Goal: Transaction & Acquisition: Download file/media

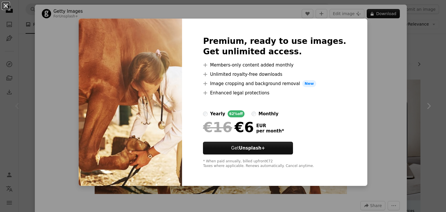
click at [7, 6] on button "An X shape" at bounding box center [5, 5] width 7 height 7
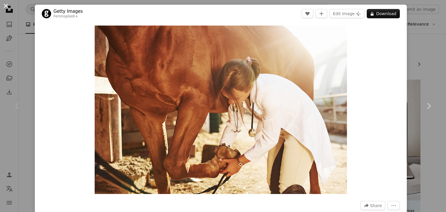
click at [6, 5] on button "An X shape" at bounding box center [5, 5] width 7 height 7
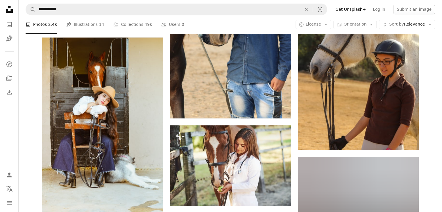
scroll to position [1027, 0]
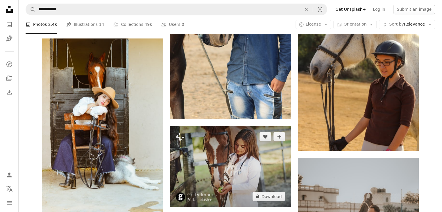
click at [251, 183] on img at bounding box center [230, 166] width 121 height 81
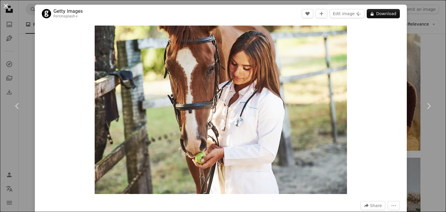
click at [2, 3] on button "An X shape" at bounding box center [5, 5] width 7 height 7
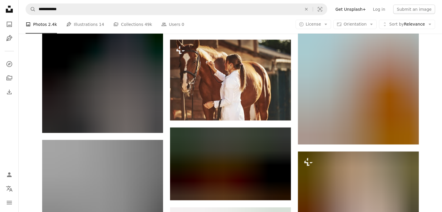
scroll to position [1389, 0]
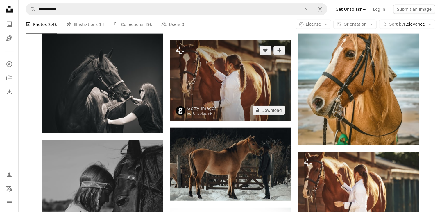
click at [238, 85] on img at bounding box center [230, 80] width 121 height 81
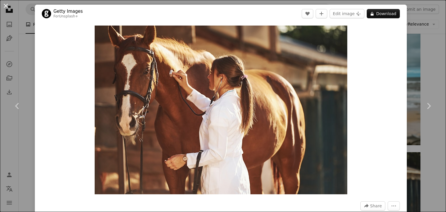
click at [7, 3] on button "An X shape" at bounding box center [5, 5] width 7 height 7
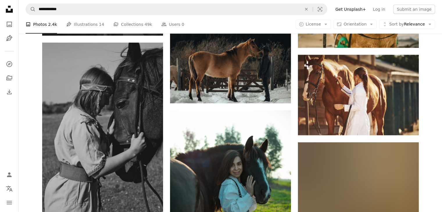
scroll to position [1486, 0]
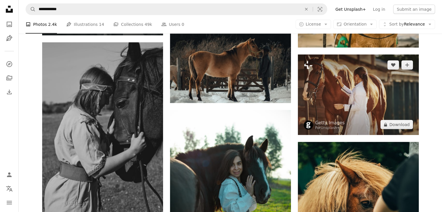
click at [388, 79] on img at bounding box center [358, 95] width 121 height 81
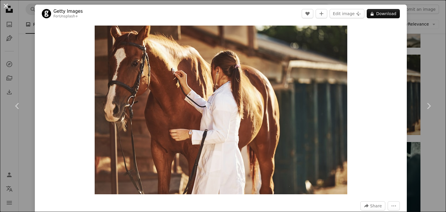
click at [8, 6] on button "An X shape" at bounding box center [5, 5] width 7 height 7
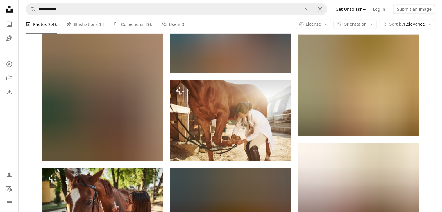
scroll to position [1880, 0]
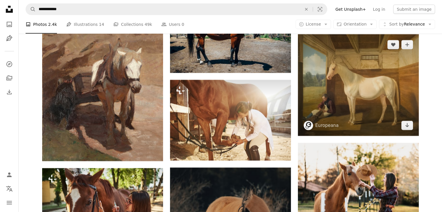
click at [360, 71] on img at bounding box center [358, 84] width 121 height 101
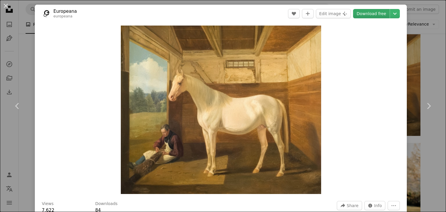
click at [374, 14] on link "Download free" at bounding box center [371, 13] width 37 height 9
click at [3, 8] on button "An X shape" at bounding box center [5, 5] width 7 height 7
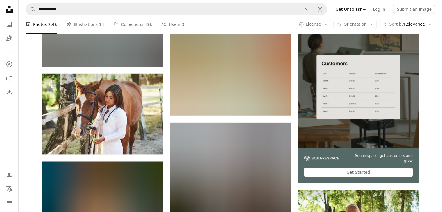
scroll to position [2282, 0]
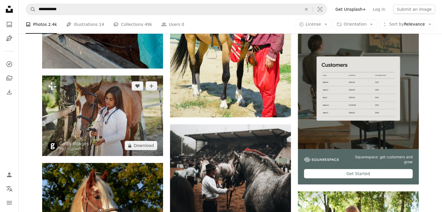
click at [125, 125] on img at bounding box center [102, 116] width 121 height 81
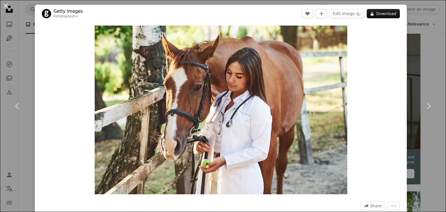
click at [5, 5] on button "An X shape" at bounding box center [5, 5] width 7 height 7
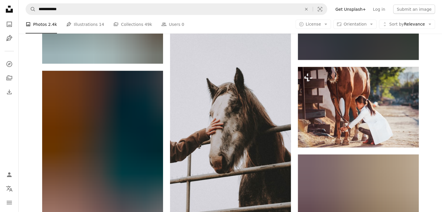
scroll to position [5651, 0]
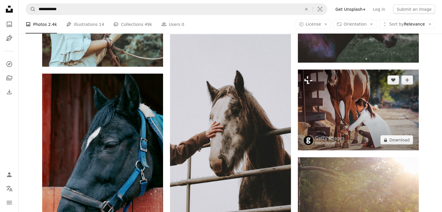
click at [365, 100] on img at bounding box center [358, 110] width 121 height 81
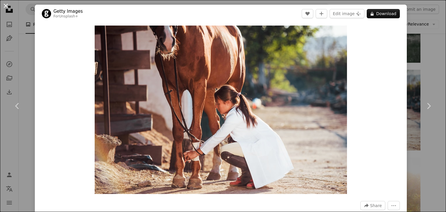
click at [2, 2] on button "An X shape" at bounding box center [5, 5] width 7 height 7
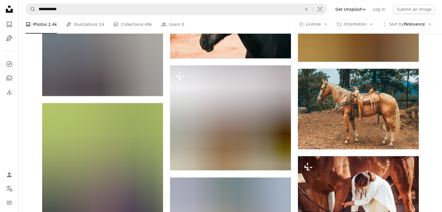
scroll to position [10596, 0]
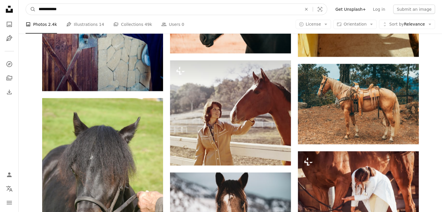
click at [264, 12] on input "**********" at bounding box center [168, 9] width 264 height 11
type input "*"
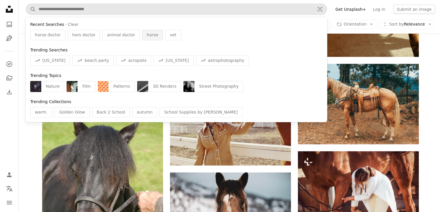
click at [147, 34] on span "horse" at bounding box center [152, 35] width 11 height 6
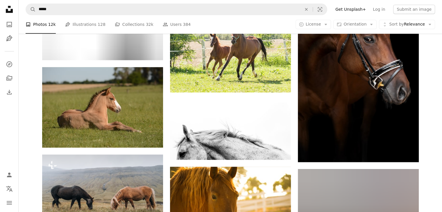
scroll to position [625, 0]
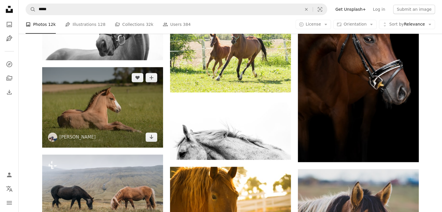
click at [114, 108] on img at bounding box center [102, 107] width 121 height 80
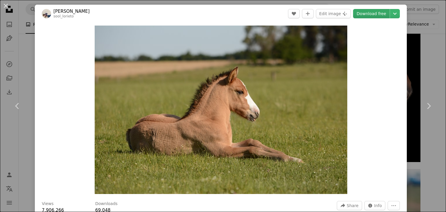
click at [379, 13] on link "Download free" at bounding box center [371, 13] width 37 height 9
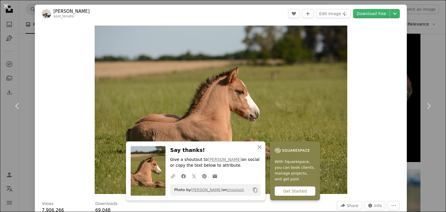
click at [5, 7] on button "An X shape" at bounding box center [5, 5] width 7 height 7
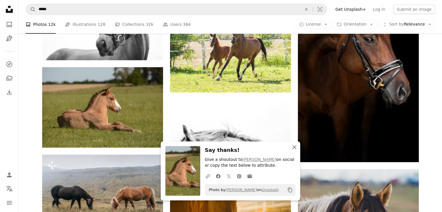
click at [295, 148] on icon "button" at bounding box center [294, 147] width 4 height 4
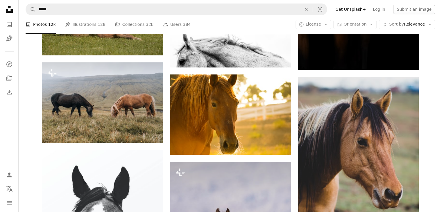
scroll to position [718, 0]
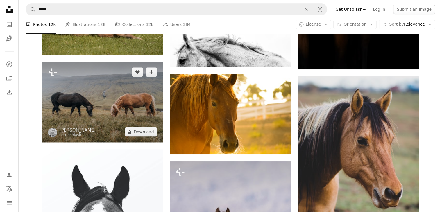
click at [112, 88] on img at bounding box center [102, 102] width 121 height 81
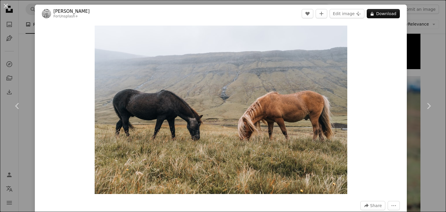
click at [370, 73] on div "Zoom in" at bounding box center [221, 110] width 372 height 174
click at [409, 74] on div "An X shape Chevron left Chevron right [PERSON_NAME] For Unsplash+ A heart A plu…" at bounding box center [223, 106] width 446 height 212
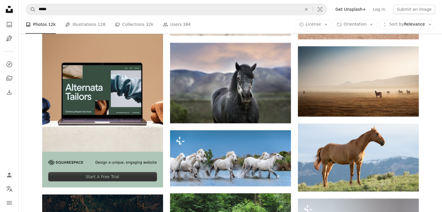
scroll to position [1028, 0]
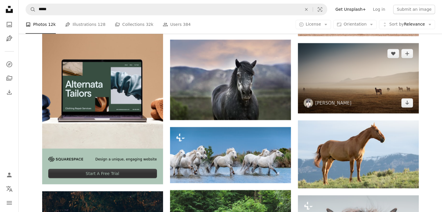
click at [360, 79] on img at bounding box center [358, 78] width 121 height 70
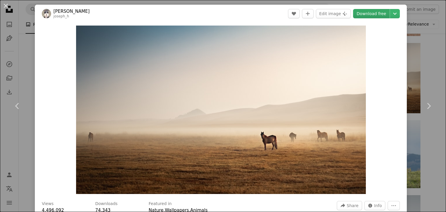
click at [374, 12] on link "Download free" at bounding box center [371, 13] width 37 height 9
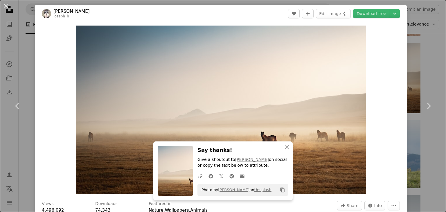
click at [436, 50] on div "An X shape Chevron left Chevron right [PERSON_NAME] A heart A plus sign Edit im…" at bounding box center [223, 106] width 446 height 212
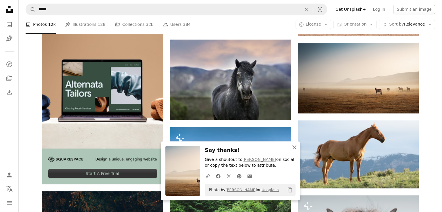
click at [295, 150] on icon "An X shape" at bounding box center [294, 147] width 7 height 7
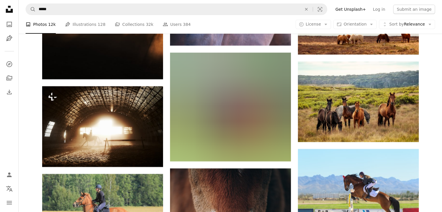
scroll to position [4172, 0]
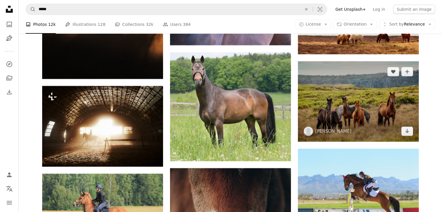
click at [380, 90] on img at bounding box center [358, 101] width 121 height 80
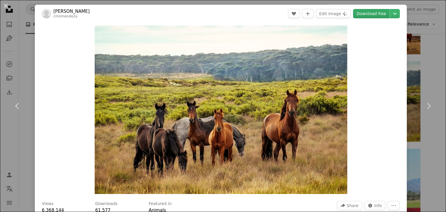
click at [361, 11] on link "Download free" at bounding box center [371, 13] width 37 height 9
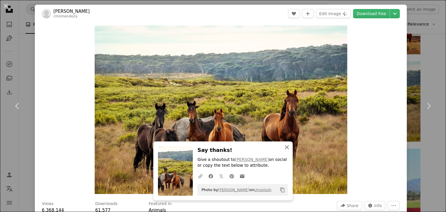
click at [288, 144] on icon "An X shape" at bounding box center [287, 147] width 7 height 7
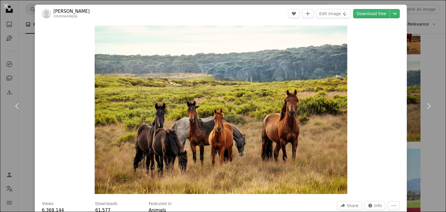
click at [427, 73] on div "An X shape Chevron left Chevron right [PERSON_NAME] cmnmendoza A heart A plus s…" at bounding box center [223, 106] width 446 height 212
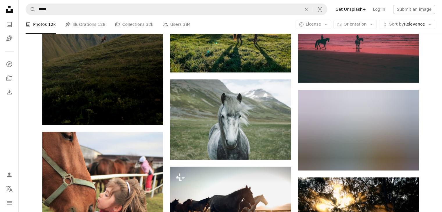
scroll to position [4950, 0]
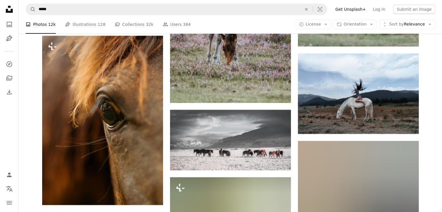
scroll to position [11082, 0]
